Goal: Information Seeking & Learning: Learn about a topic

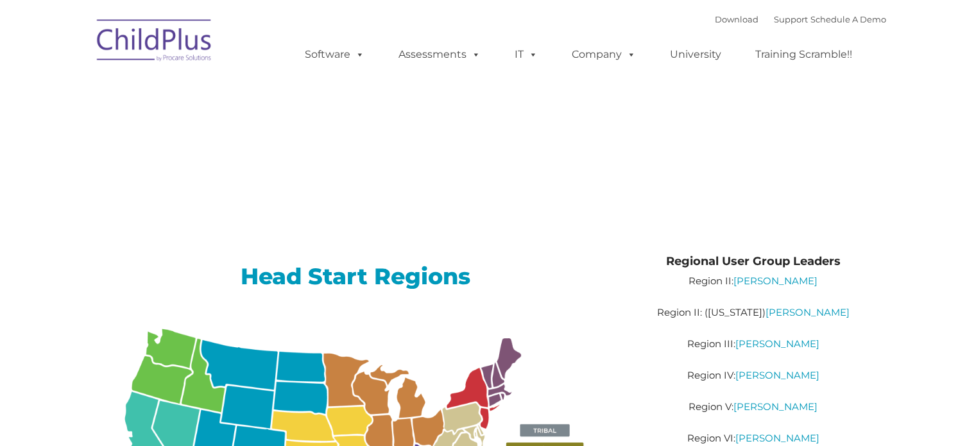
type input ""
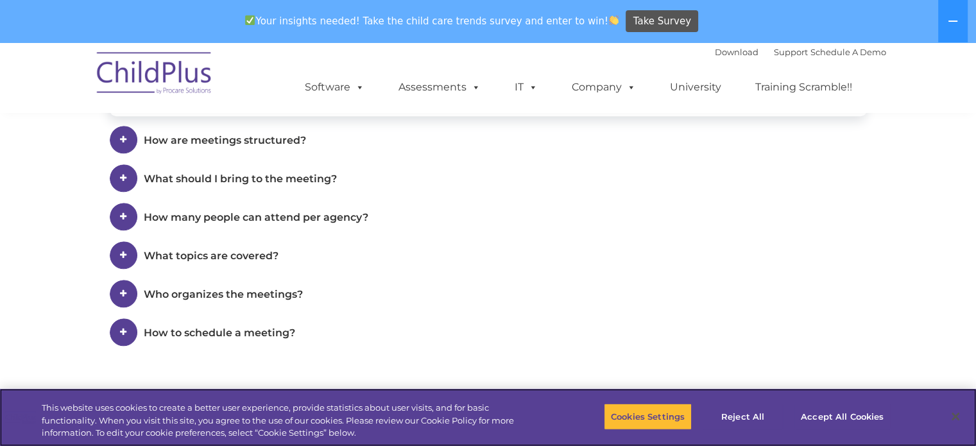
scroll to position [819, 0]
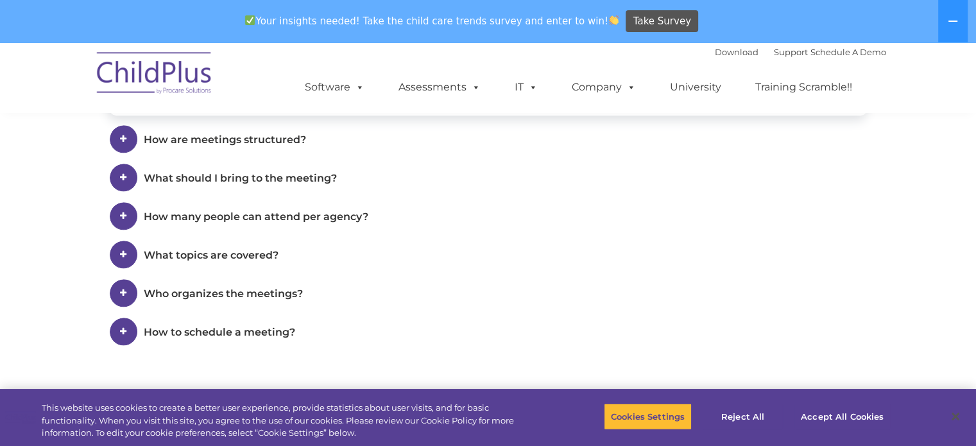
click at [327, 177] on span "What should I bring to the meeting?" at bounding box center [240, 178] width 193 height 12
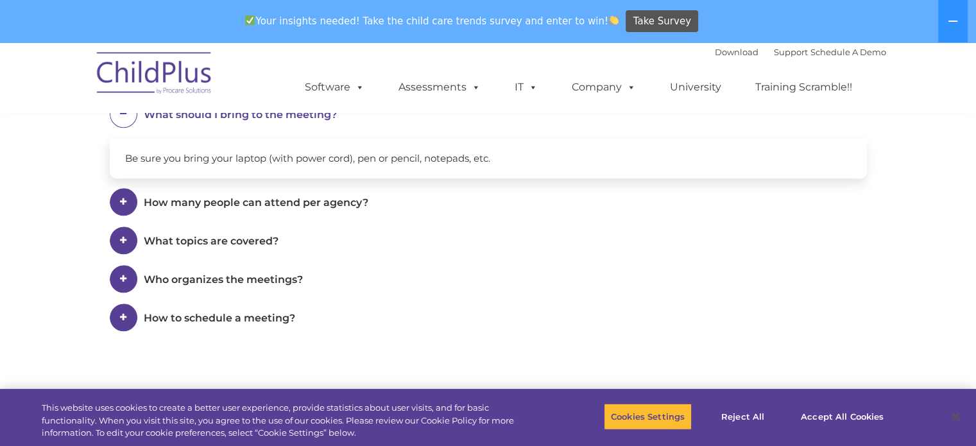
click at [334, 200] on span "How many people can attend per agency?" at bounding box center [256, 202] width 225 height 12
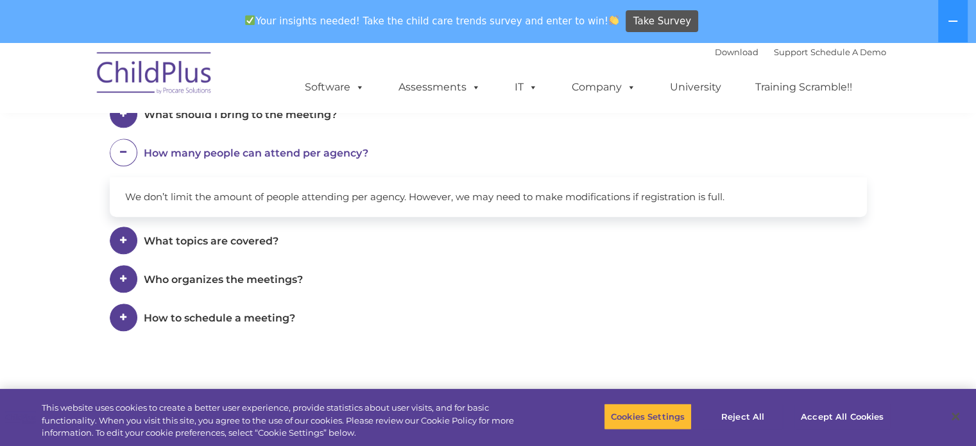
click at [261, 246] on span "What topics are covered?" at bounding box center [211, 241] width 135 height 12
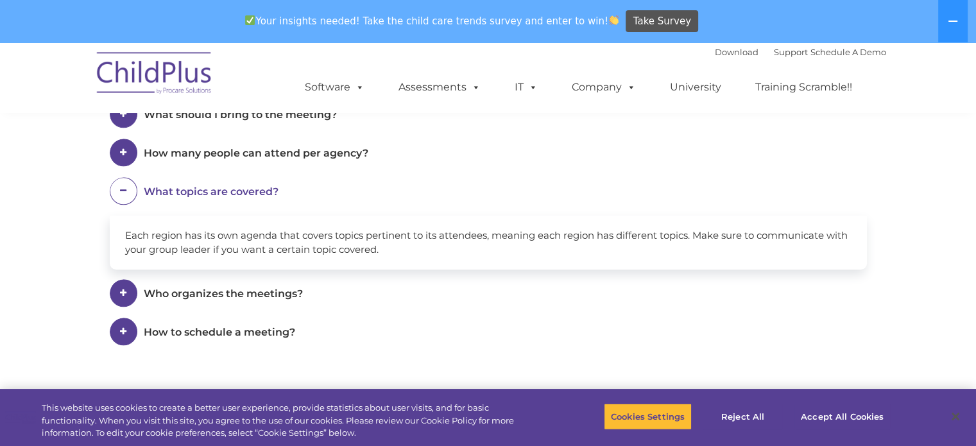
click at [271, 297] on span "Who organizes the meetings?" at bounding box center [223, 294] width 159 height 12
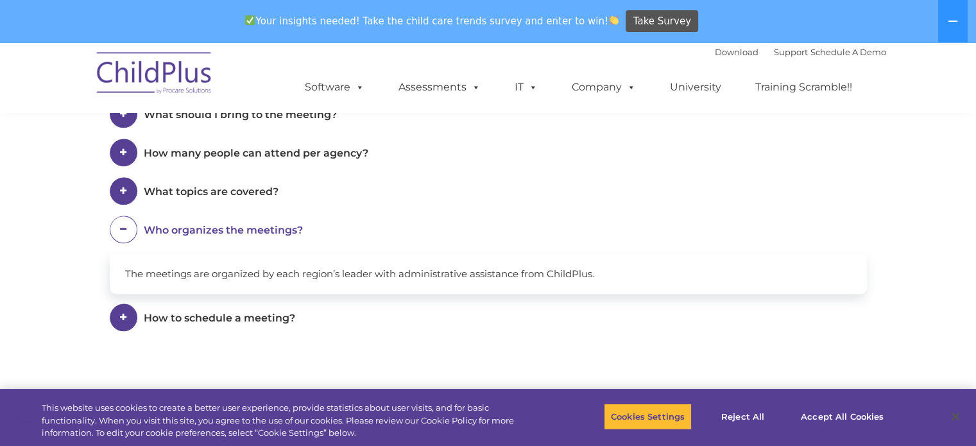
click at [272, 318] on span "How to schedule a meeting?" at bounding box center [220, 318] width 152 height 12
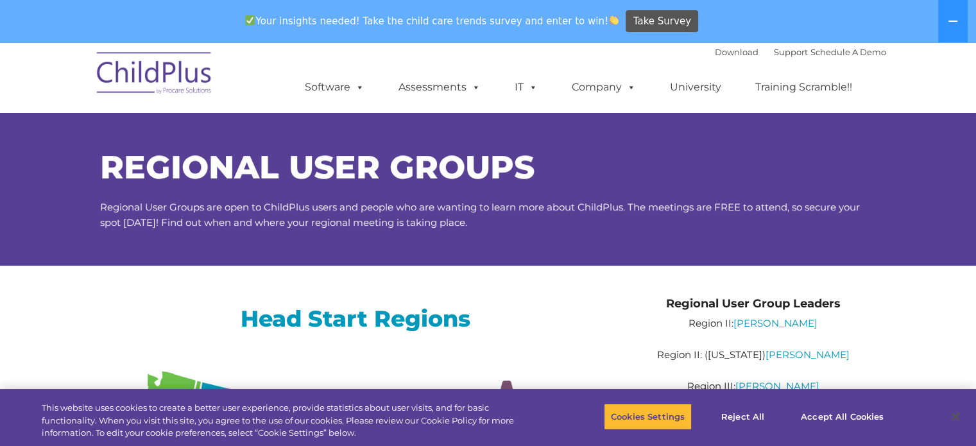
scroll to position [0, 0]
